Goal: Task Accomplishment & Management: Manage account settings

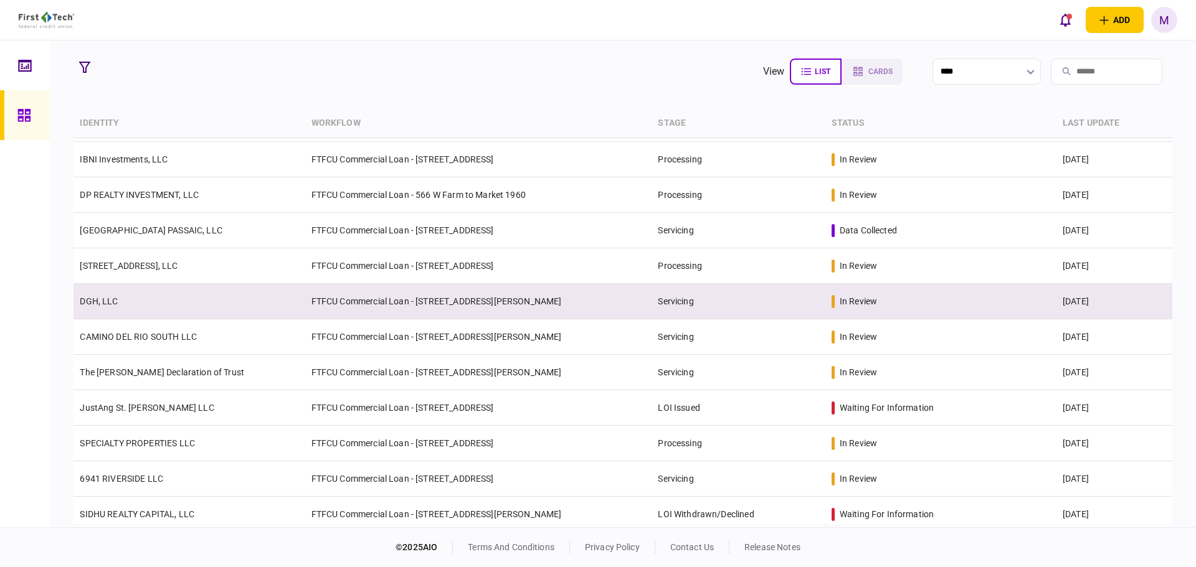
scroll to position [145, 0]
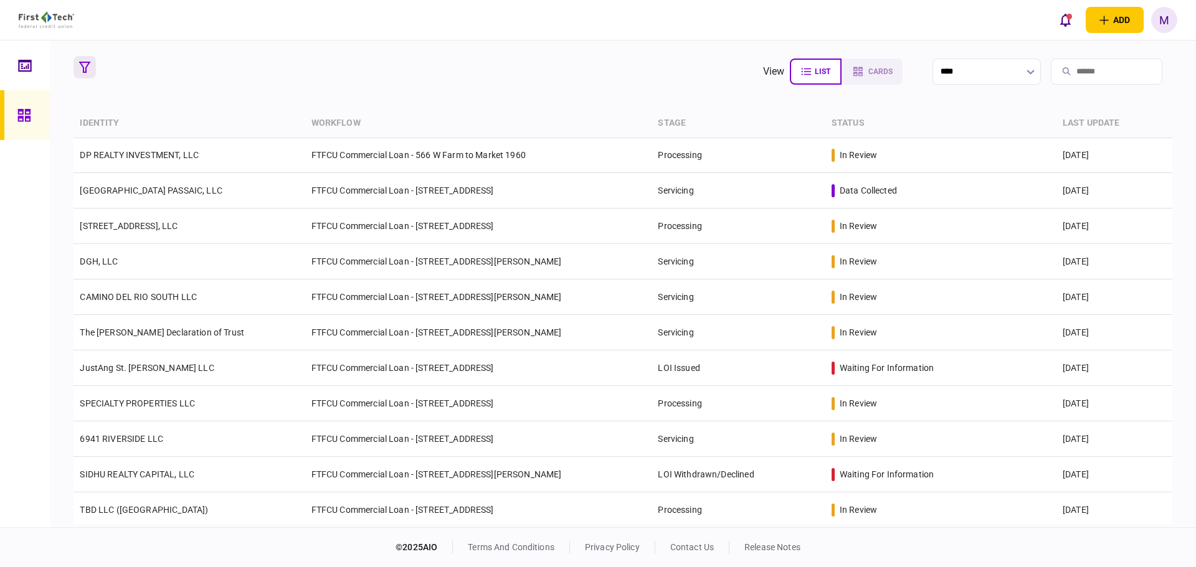
click at [83, 65] on icon "button" at bounding box center [84, 67] width 11 height 11
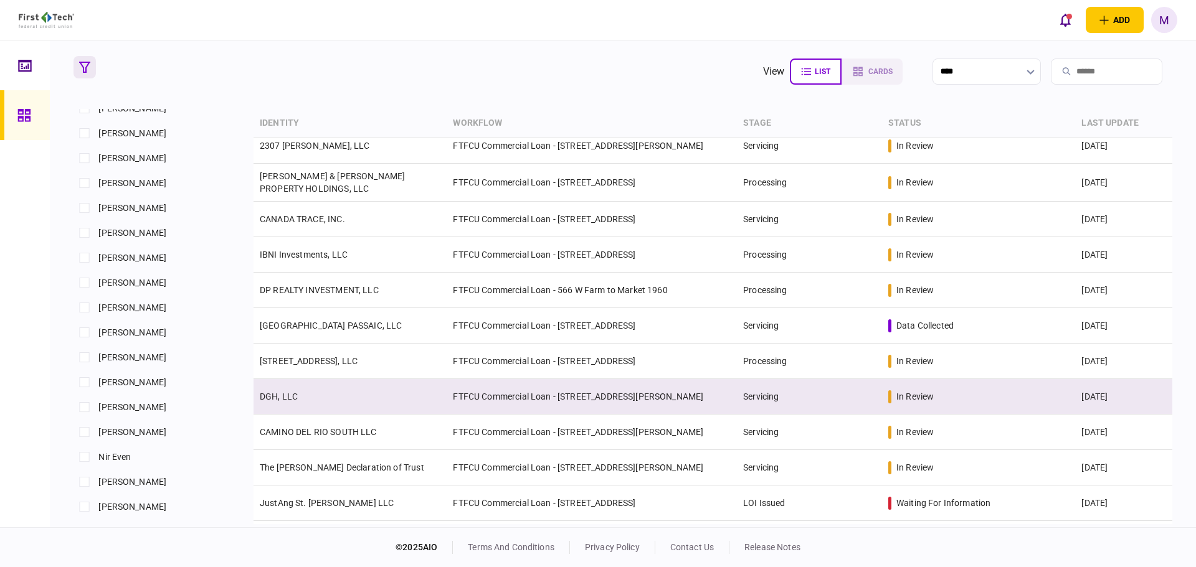
scroll to position [0, 0]
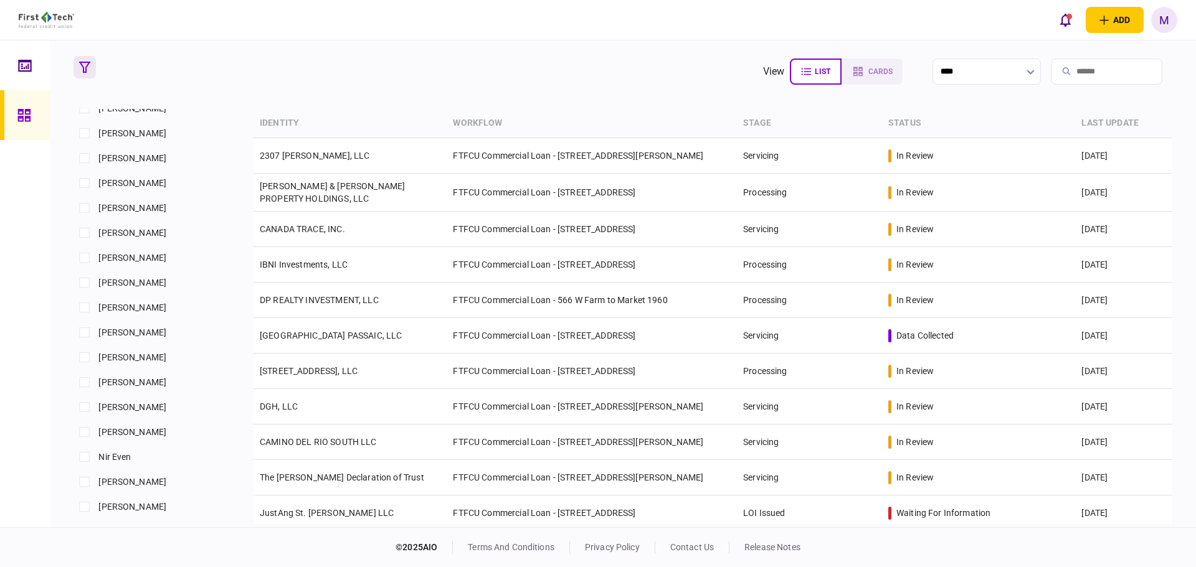
click at [1085, 70] on input "search" at bounding box center [1107, 72] width 112 height 26
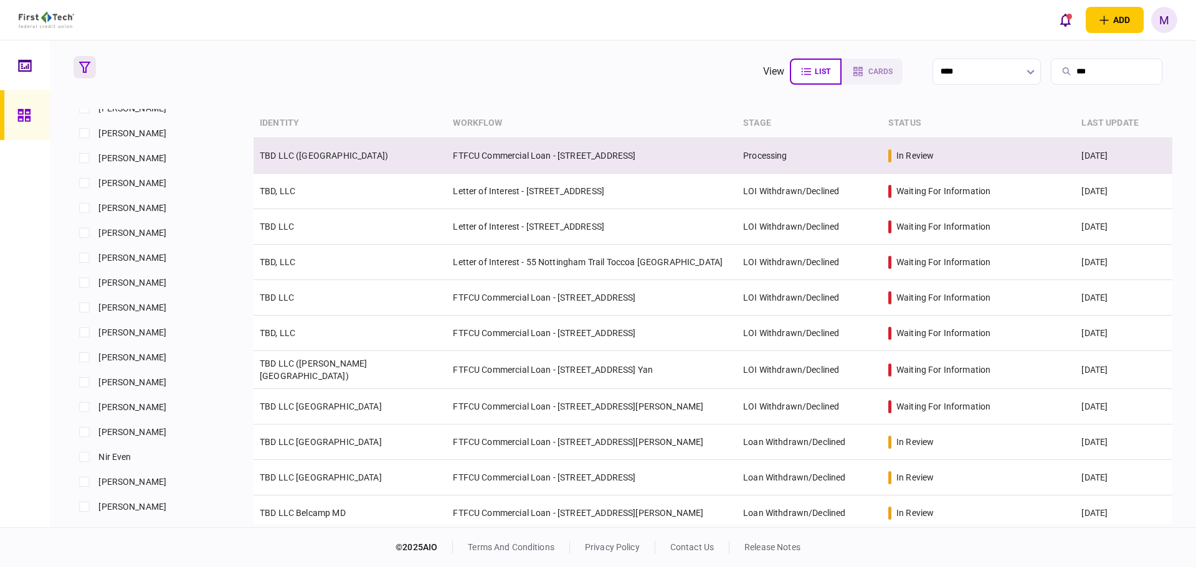
type input "***"
click at [433, 159] on td "TBD LLC ([GEOGRAPHIC_DATA])" at bounding box center [350, 156] width 193 height 36
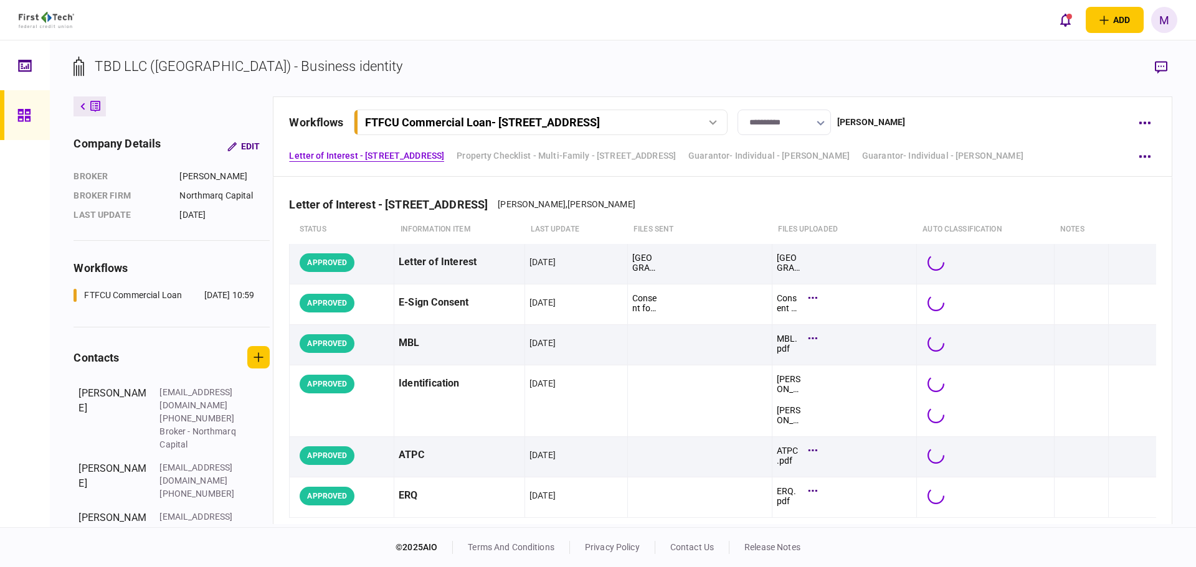
click at [878, 118] on div "[PERSON_NAME]" at bounding box center [871, 122] width 69 height 13
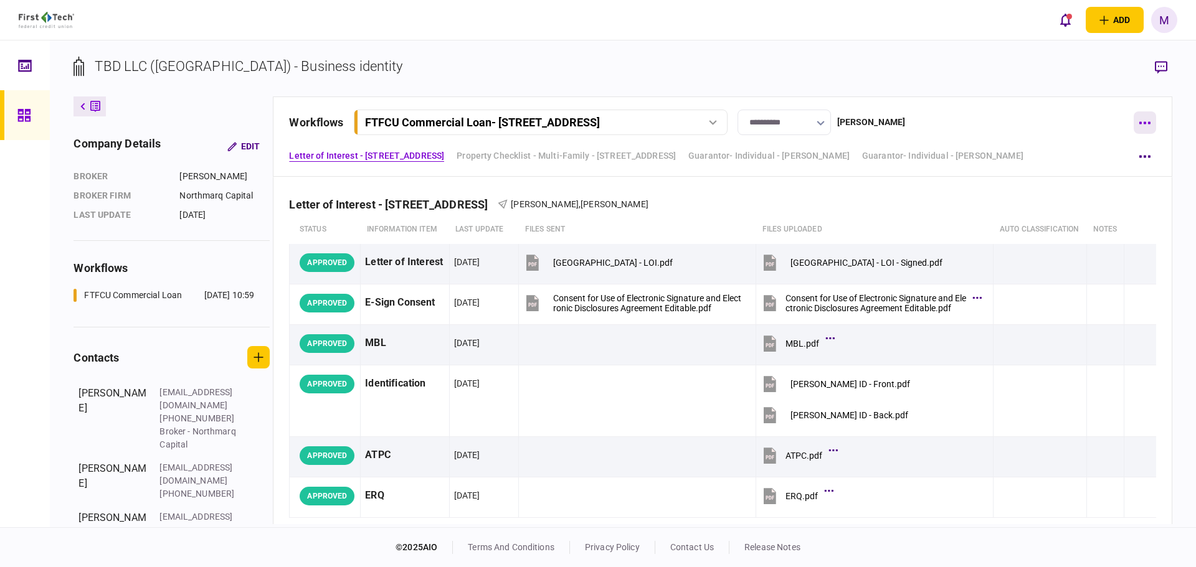
click at [1149, 120] on button "button" at bounding box center [1145, 123] width 22 height 22
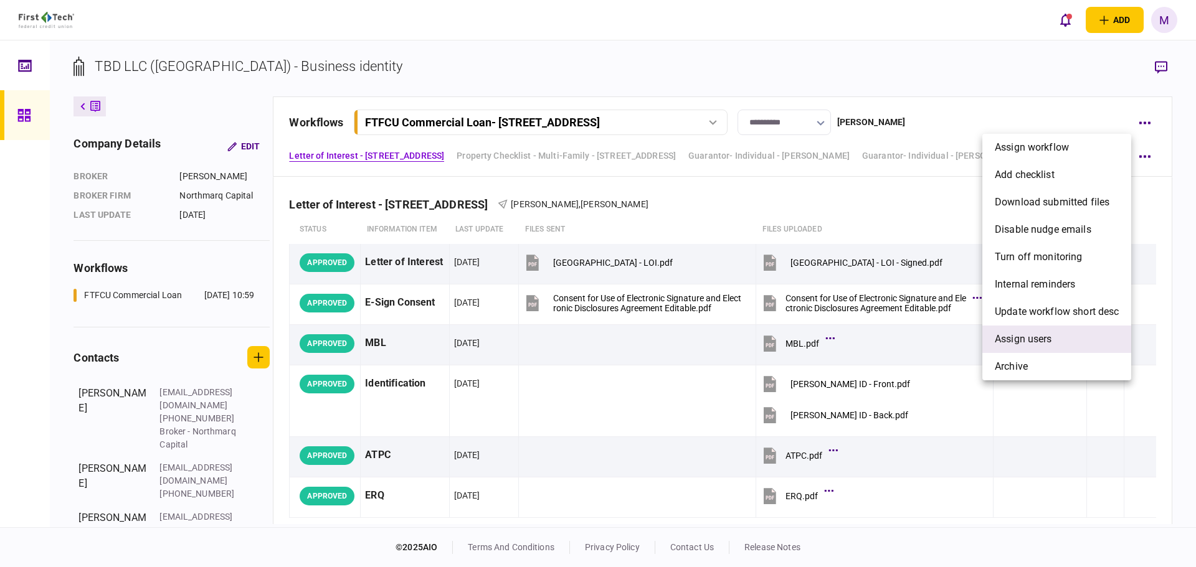
click at [1055, 346] on li "Assign users" at bounding box center [1056, 339] width 149 height 27
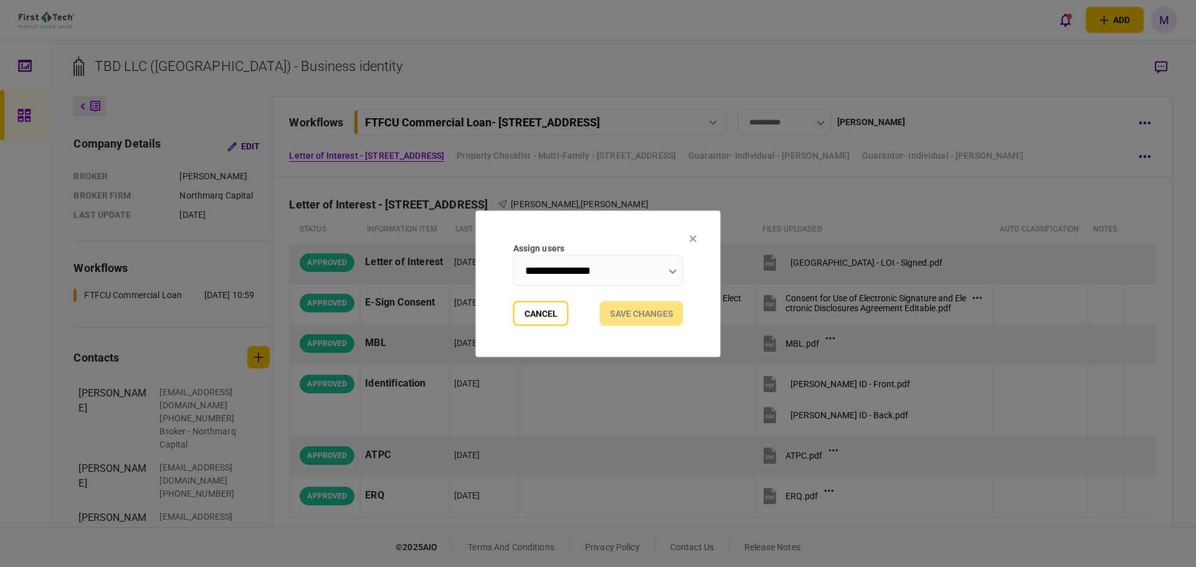
click at [665, 274] on input "**********" at bounding box center [598, 270] width 170 height 31
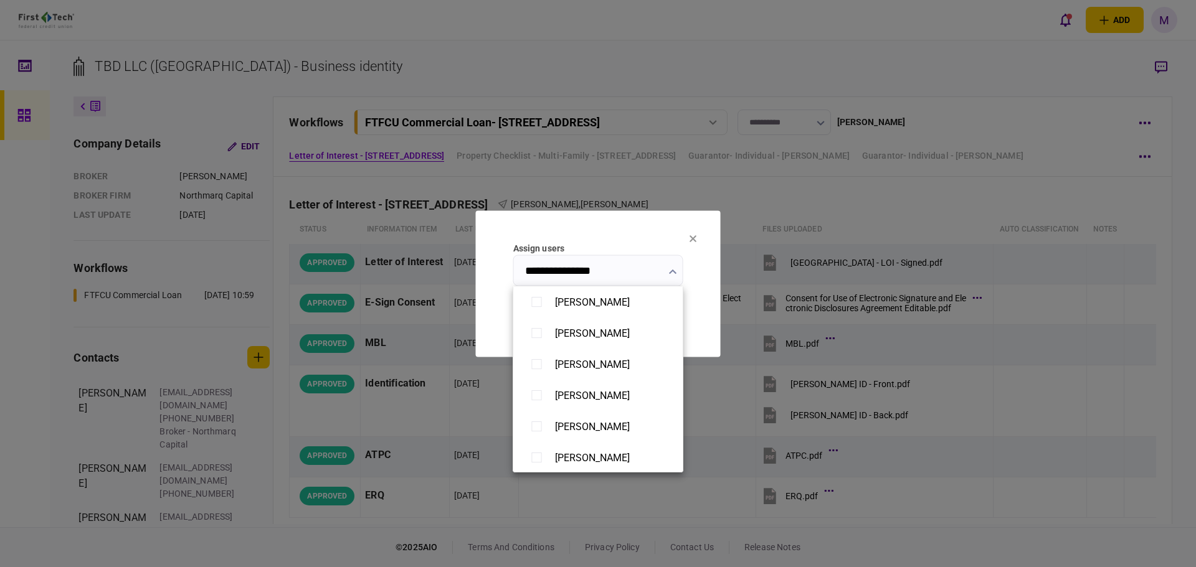
scroll to position [727, 0]
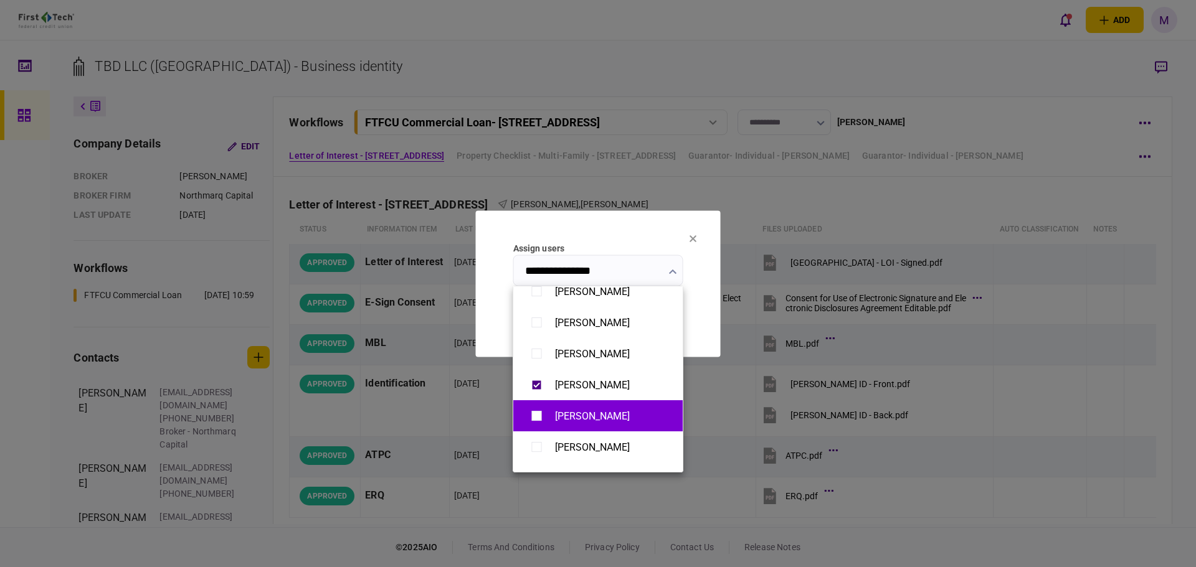
type input "**********"
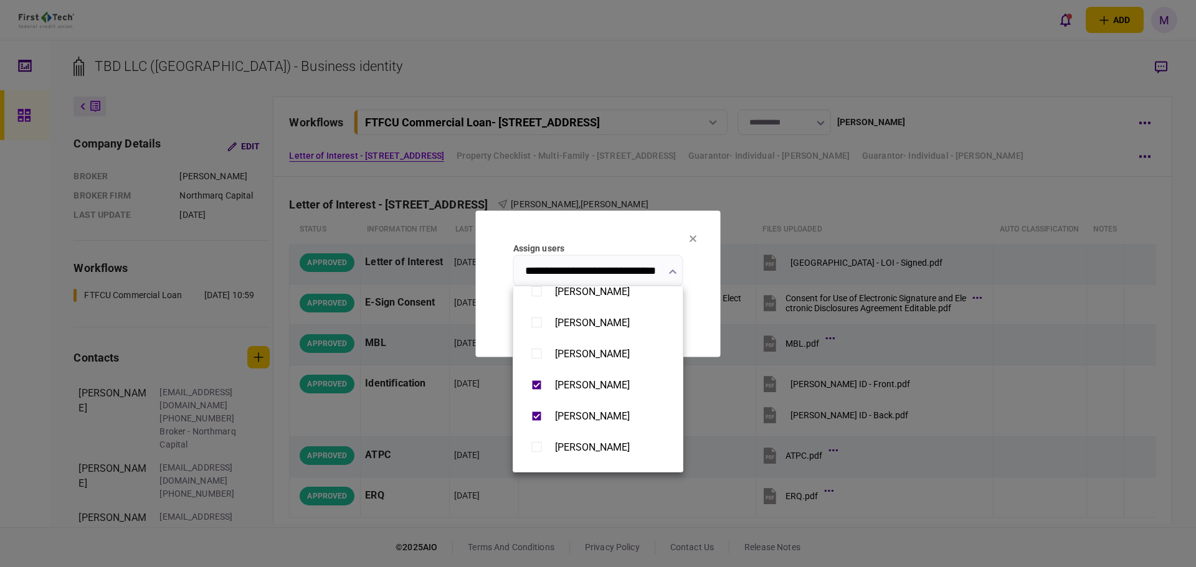
click at [610, 229] on div at bounding box center [598, 283] width 1196 height 567
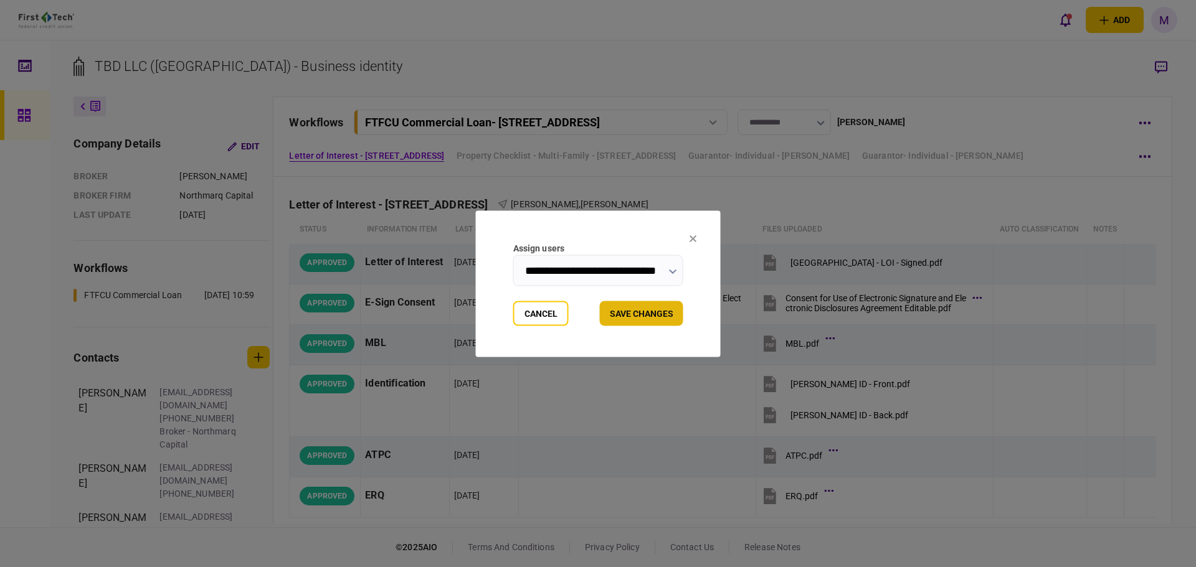
click at [627, 320] on button "Save changes" at bounding box center [641, 313] width 83 height 25
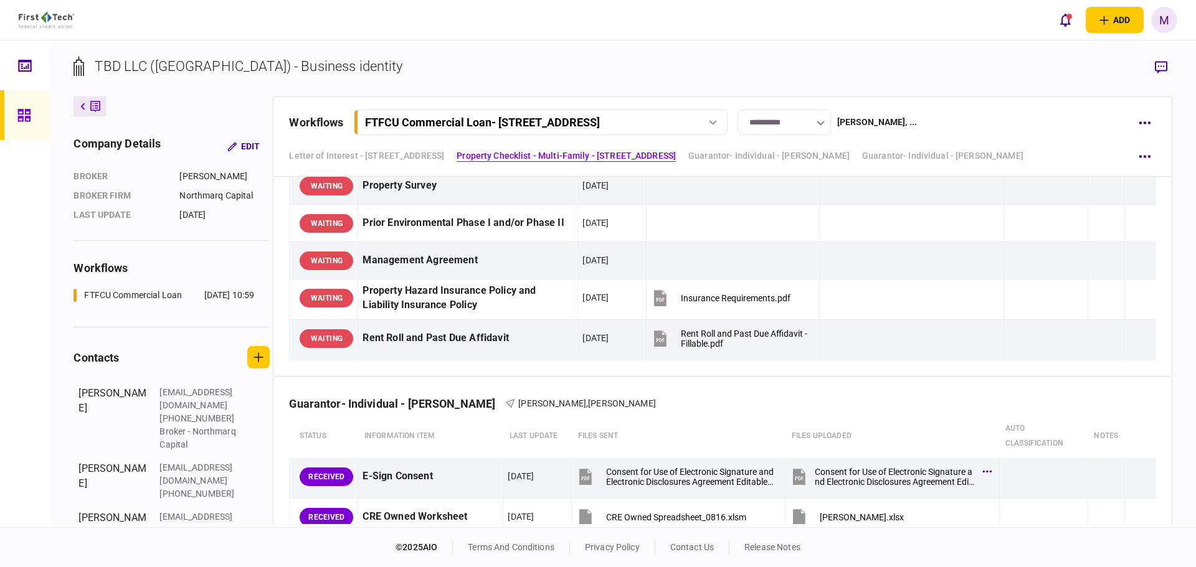
scroll to position [1163, 0]
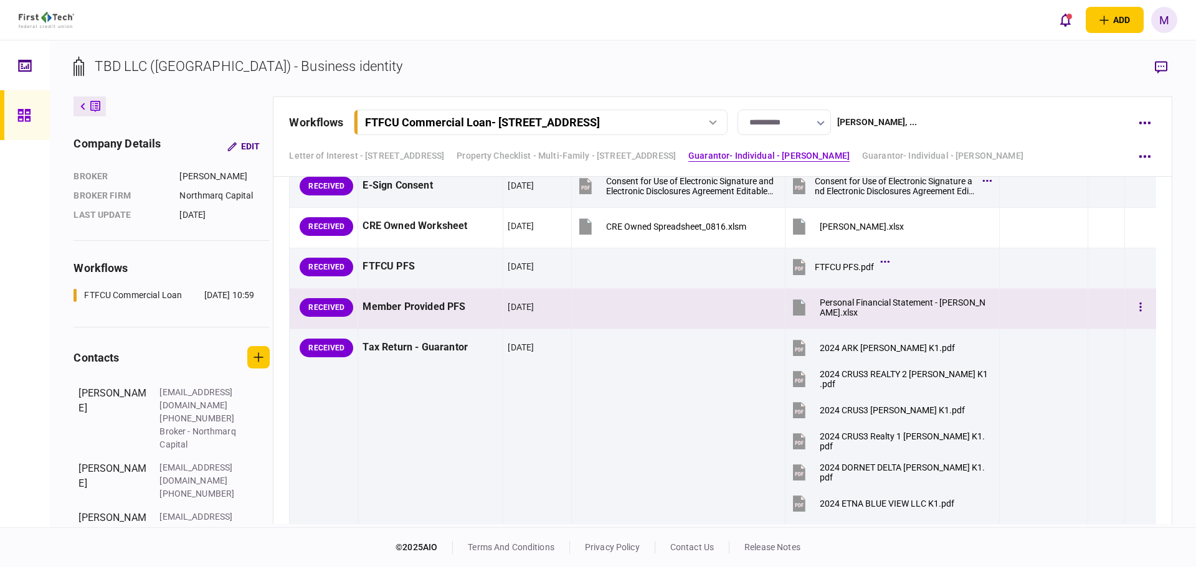
click at [804, 307] on icon at bounding box center [799, 307] width 19 height 19
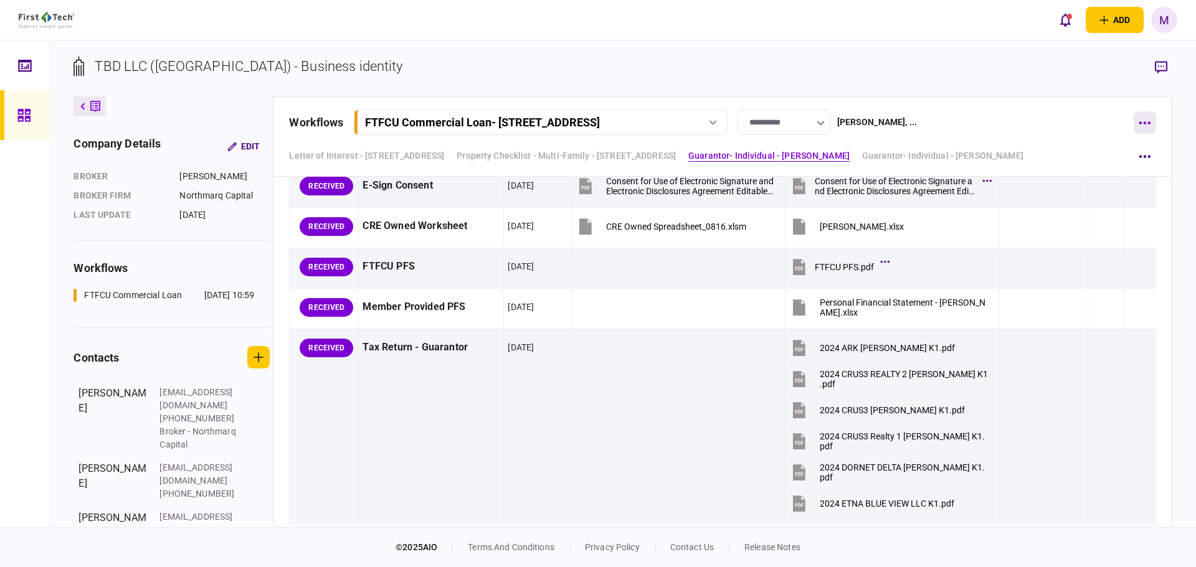
click at [1152, 121] on button "button" at bounding box center [1145, 123] width 22 height 22
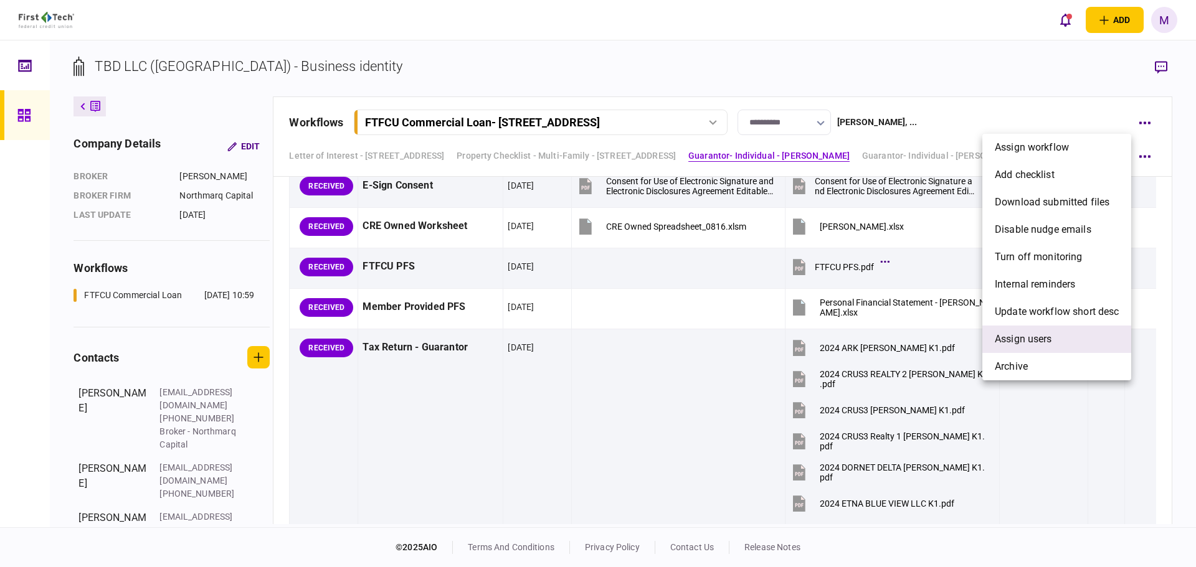
click at [1045, 342] on span "Assign users" at bounding box center [1023, 339] width 57 height 15
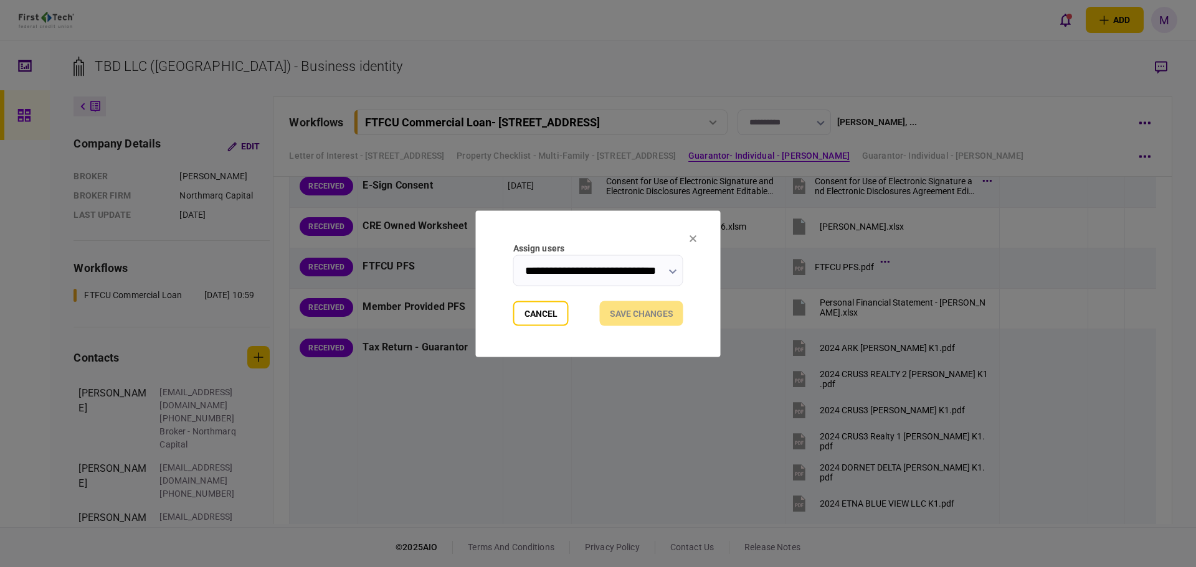
click at [669, 273] on icon "button" at bounding box center [673, 271] width 8 height 5
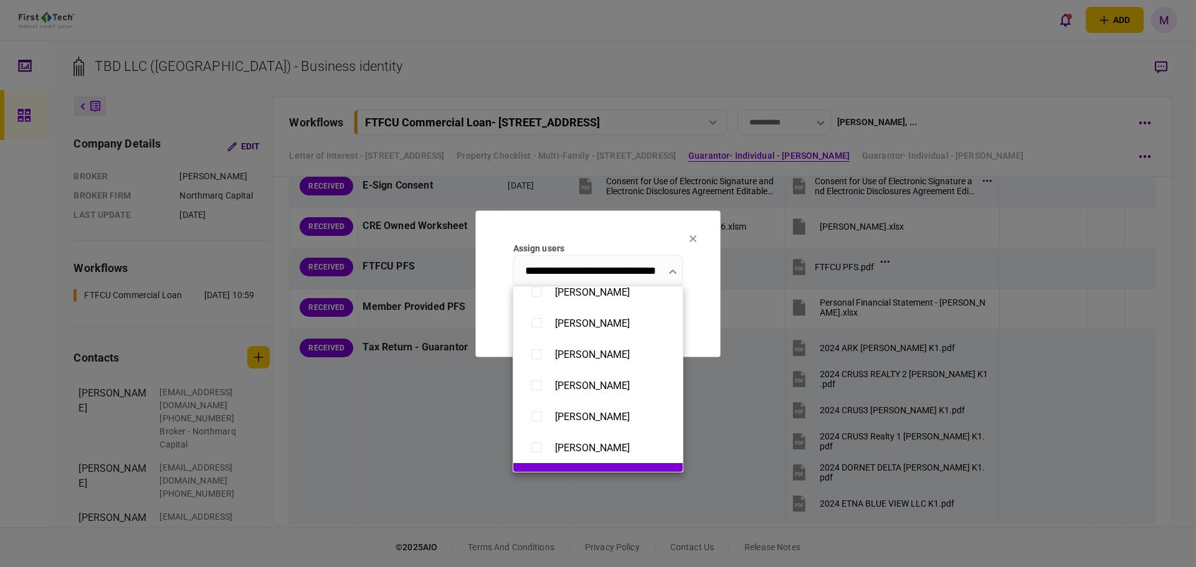
scroll to position [581, 0]
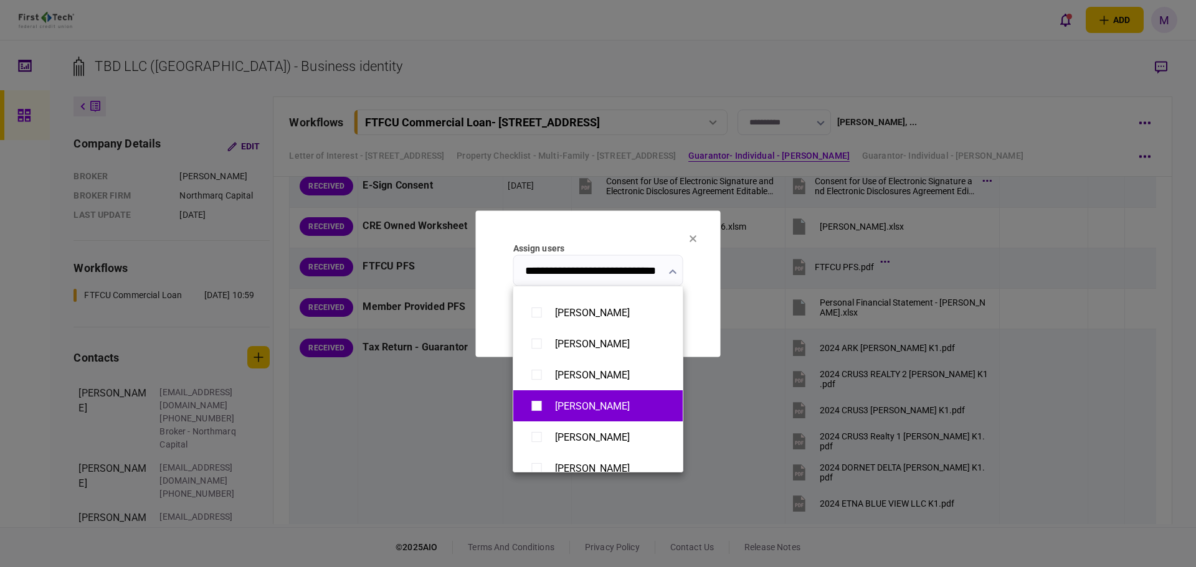
click at [597, 399] on div "[PERSON_NAME]" at bounding box center [598, 407] width 145 height 22
type input "**********"
click at [628, 244] on div at bounding box center [598, 283] width 1196 height 567
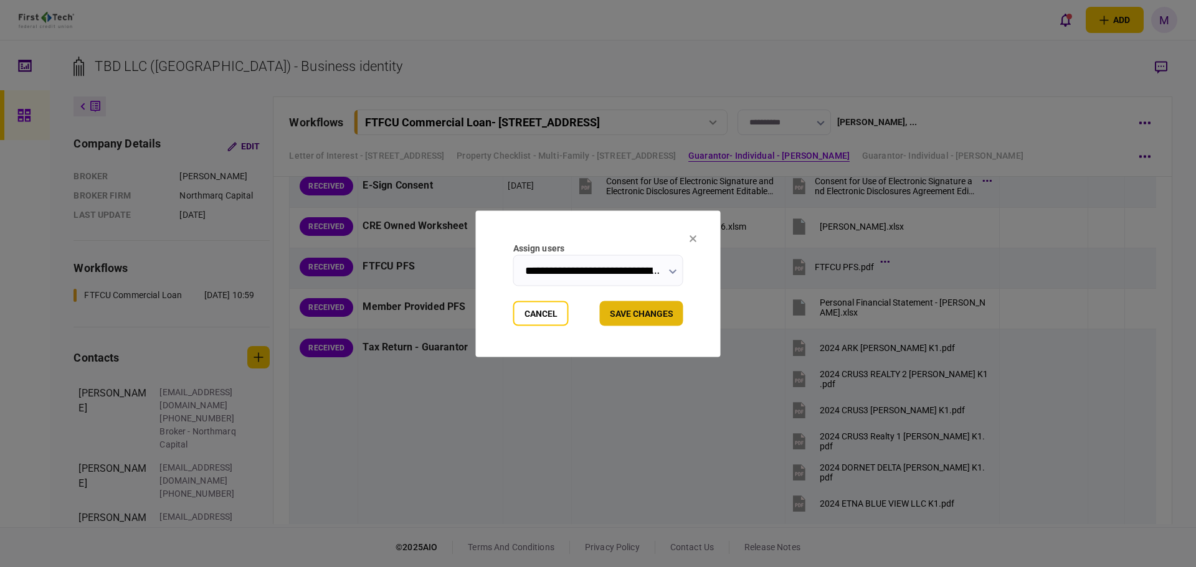
click at [642, 318] on button "Save changes" at bounding box center [641, 313] width 83 height 25
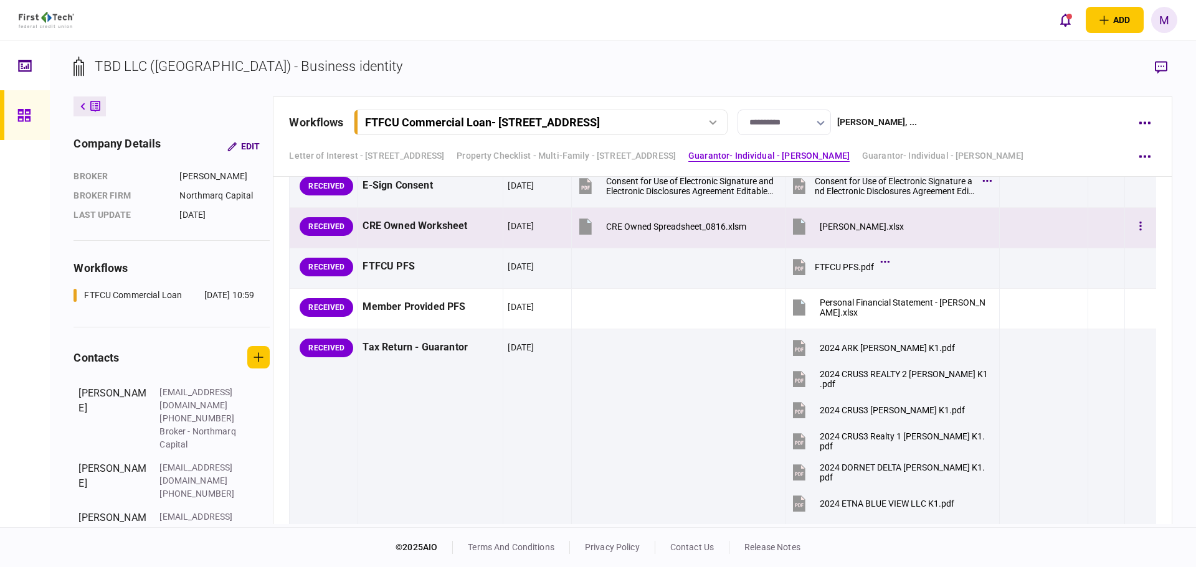
click at [795, 226] on icon at bounding box center [799, 227] width 12 height 16
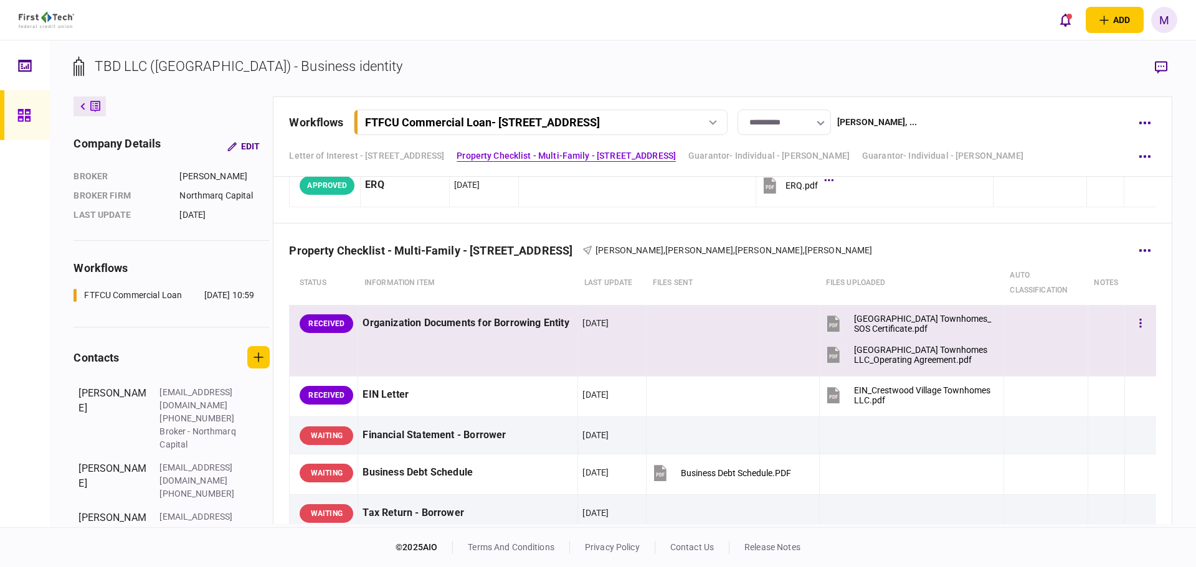
scroll to position [291, 0]
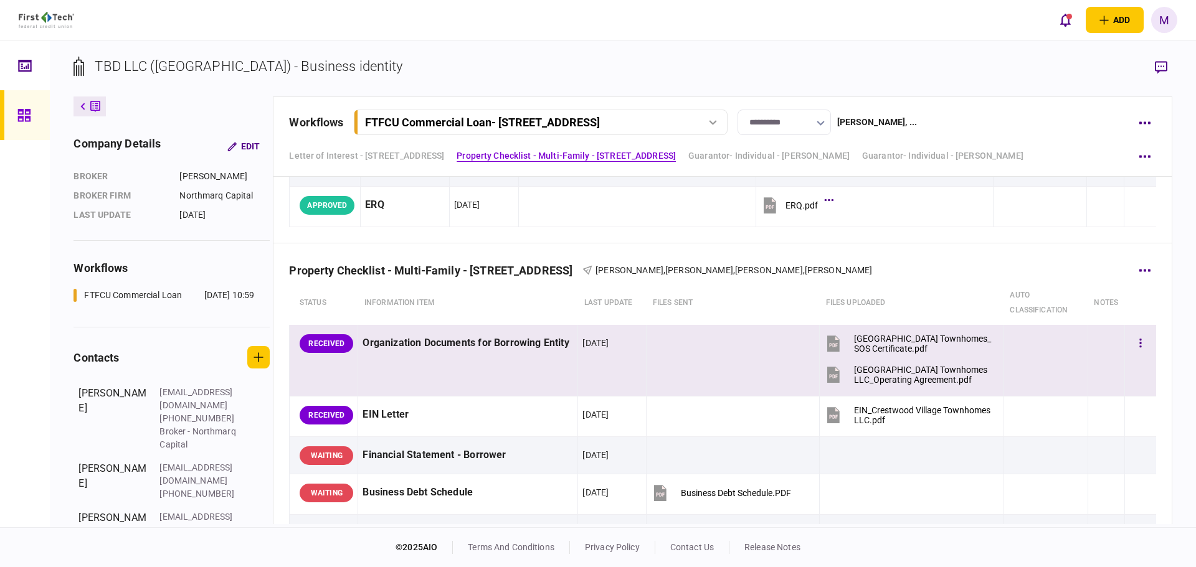
click at [832, 376] on icon at bounding box center [833, 375] width 12 height 16
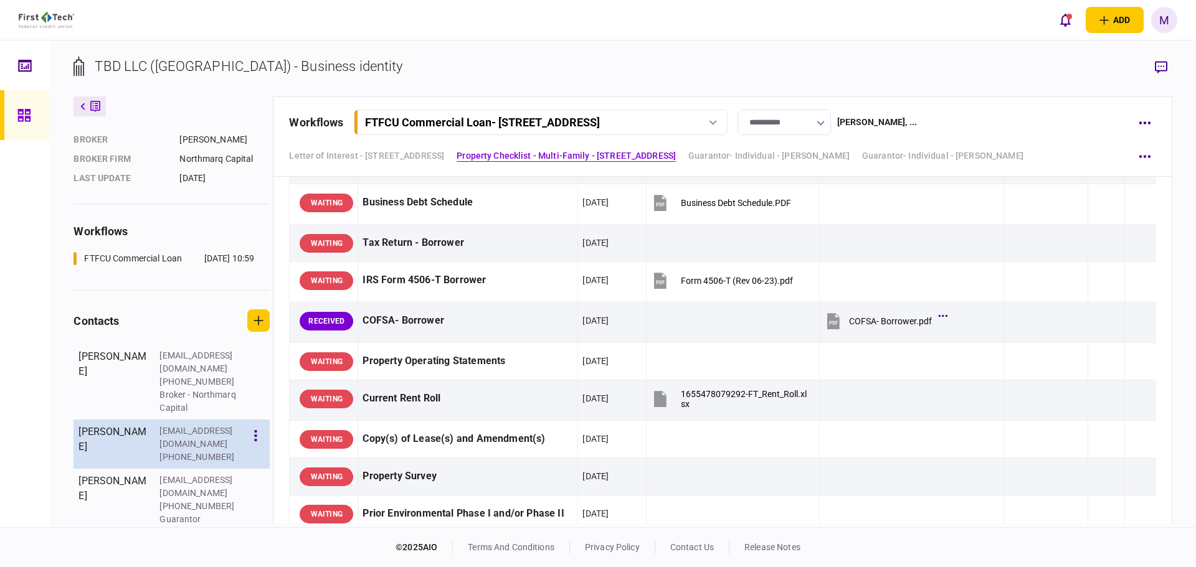
scroll to position [71, 0]
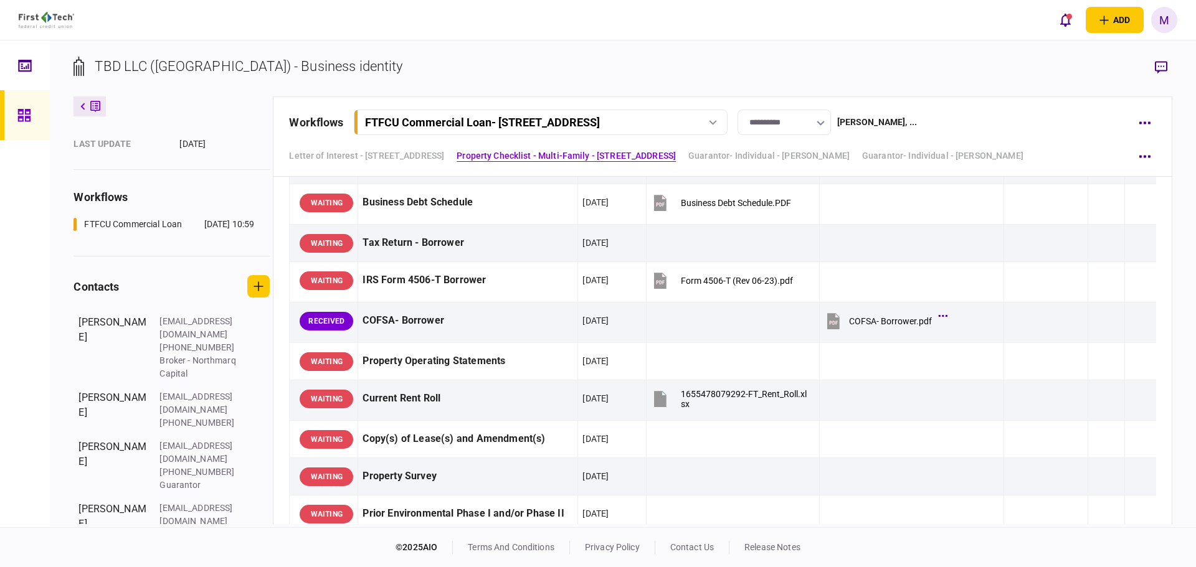
click at [232, 550] on footer "© 2025 AIO terms and conditions privacy policy contact us release notes" at bounding box center [598, 548] width 1196 height 40
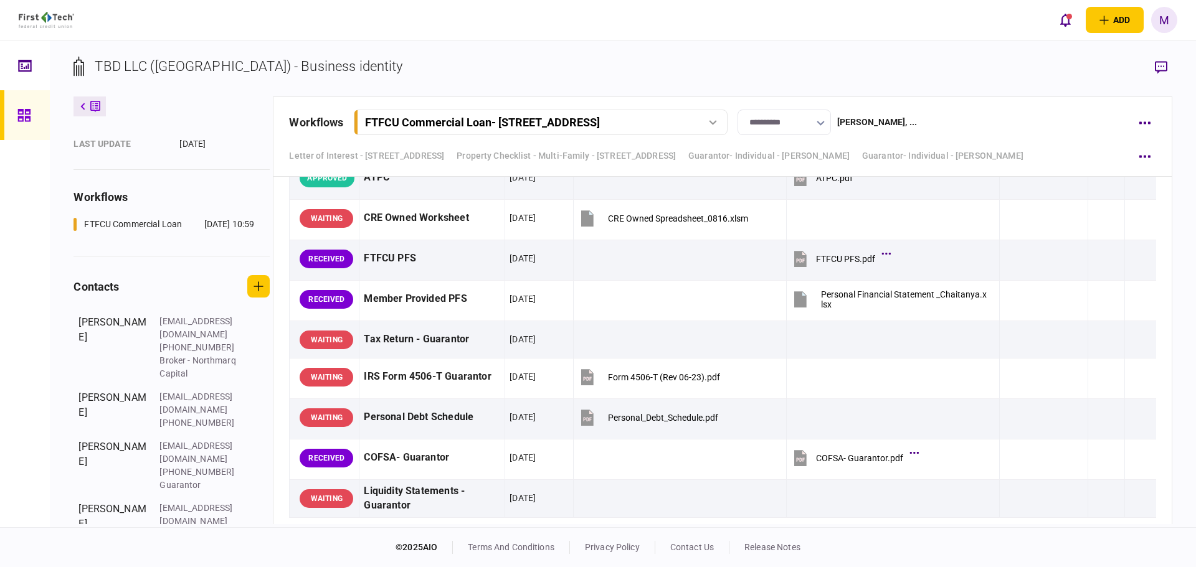
scroll to position [4070, 0]
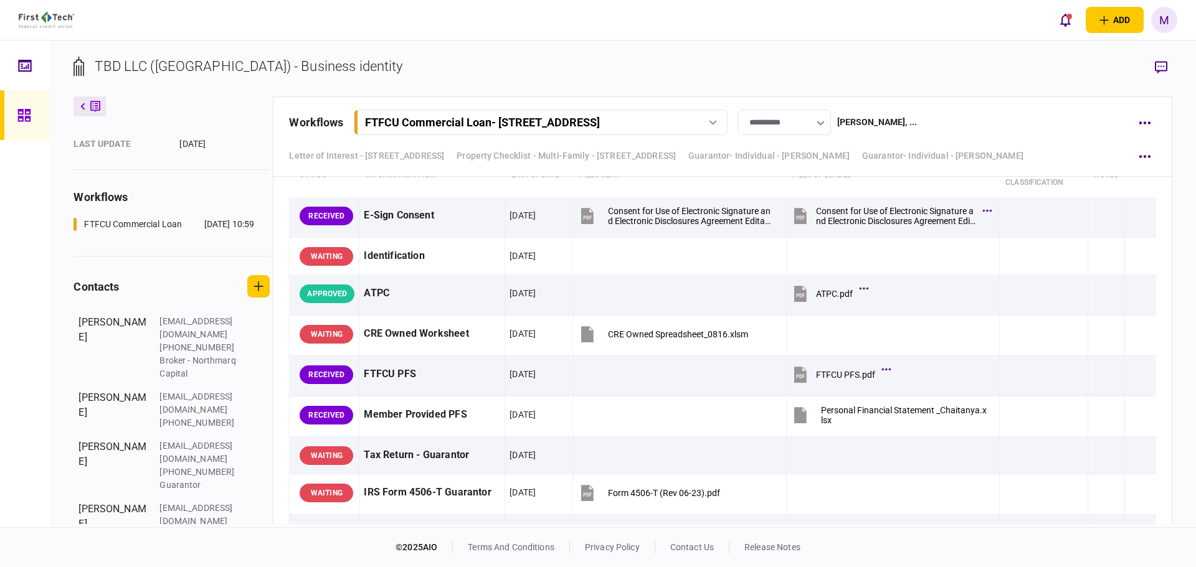
click at [883, 61] on section "TBD LLC ([GEOGRAPHIC_DATA]) - Business identity" at bounding box center [623, 76] width 1098 height 40
